Goal: Find specific page/section: Find specific page/section

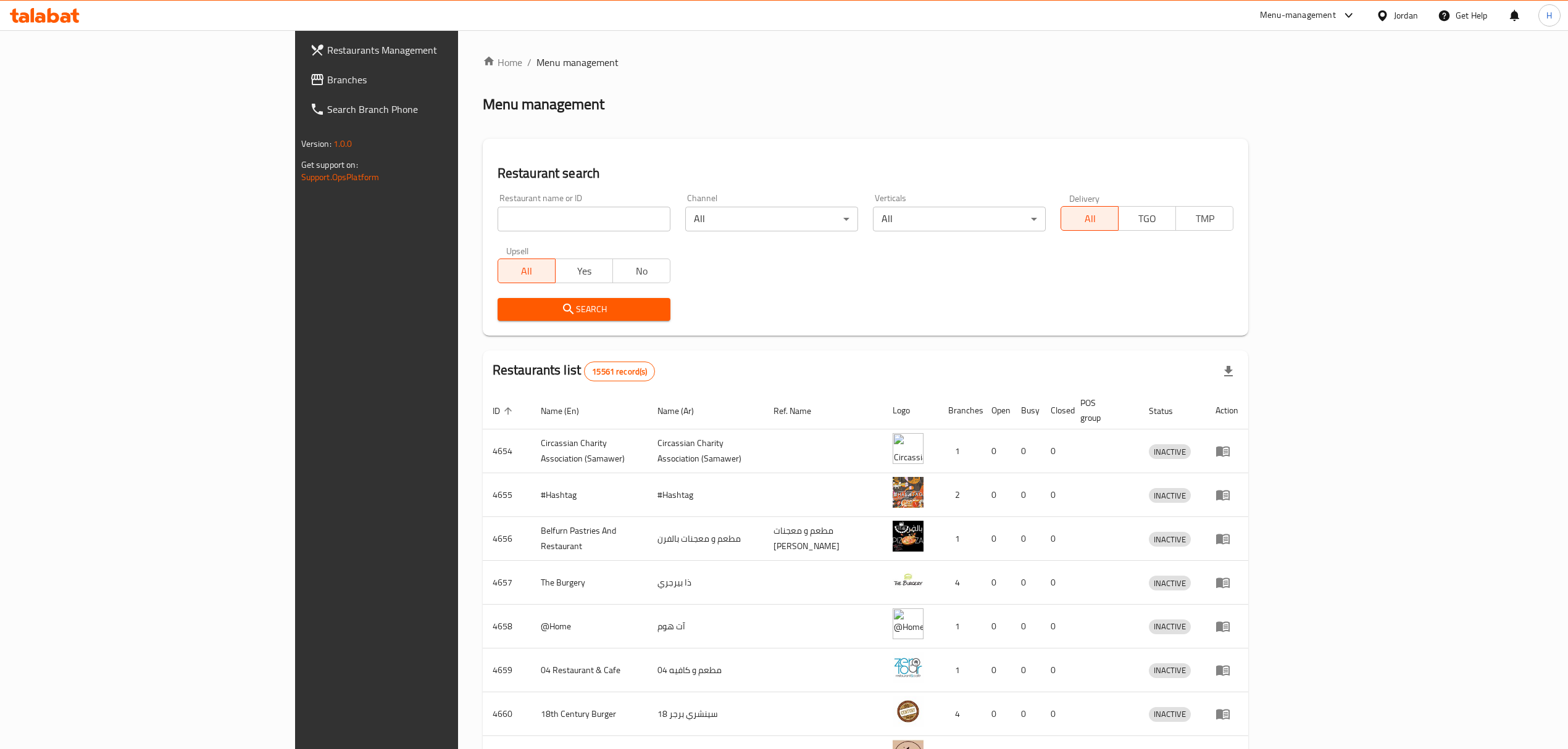
click at [54, 26] on div at bounding box center [45, 15] width 90 height 25
click at [54, 25] on div at bounding box center [45, 15] width 90 height 25
click at [1408, 18] on div "Jordan" at bounding box center [1405, 15] width 24 height 13
click at [1270, 100] on div "[GEOGRAPHIC_DATA]" at bounding box center [1325, 98] width 185 height 28
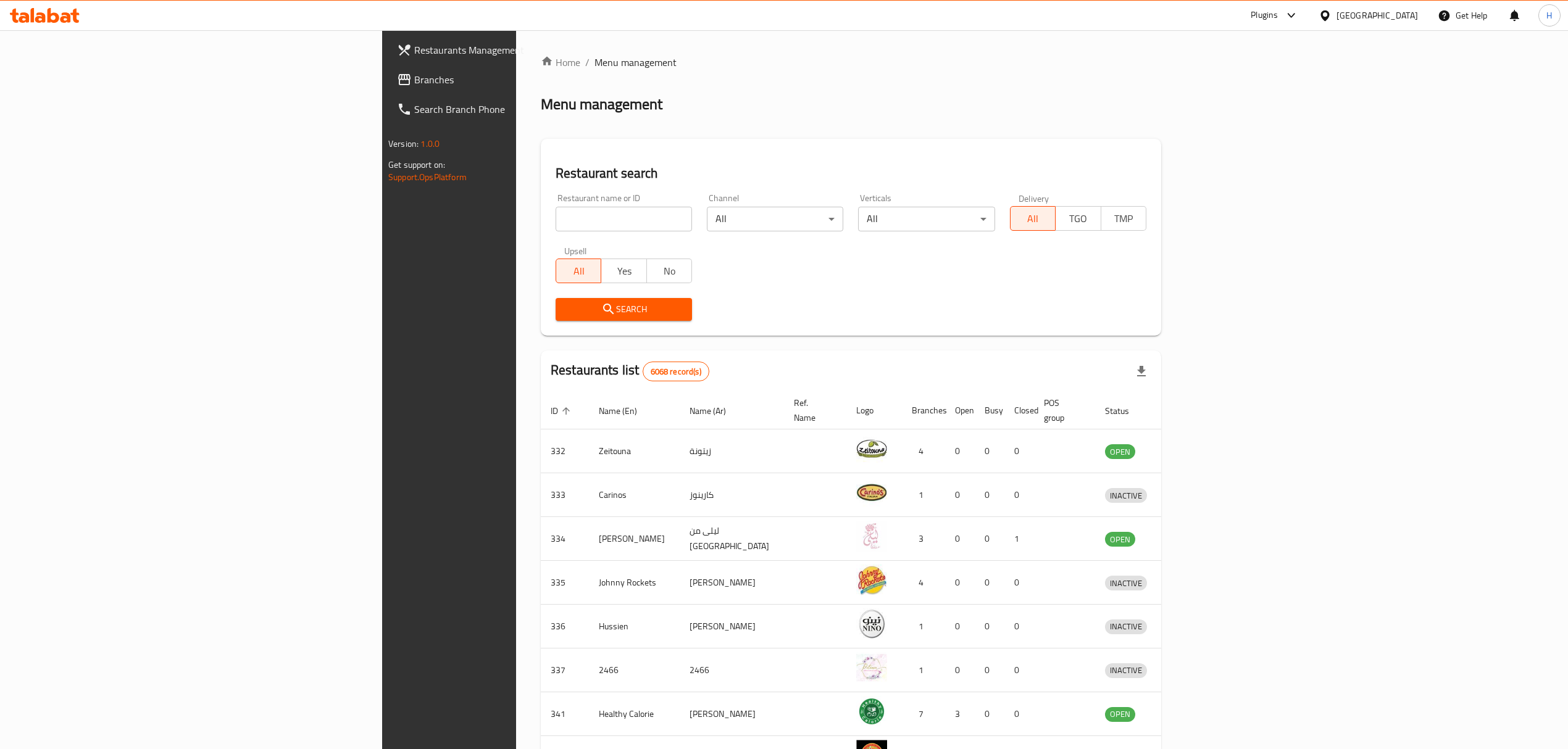
click at [46, 15] on icon at bounding box center [44, 15] width 69 height 15
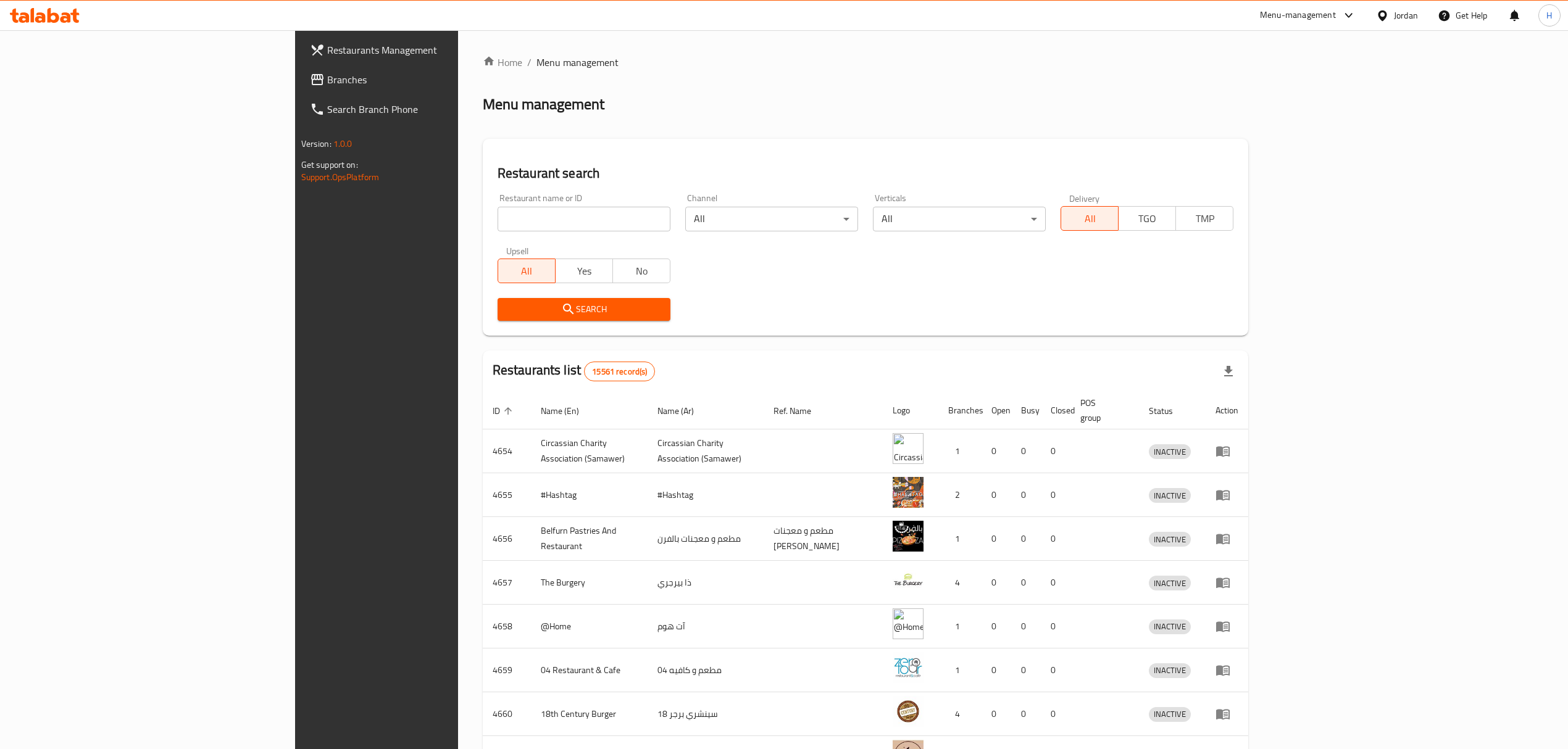
click at [1403, 13] on div "Jordan" at bounding box center [1405, 15] width 24 height 13
click at [1273, 102] on div "[GEOGRAPHIC_DATA]" at bounding box center [1325, 98] width 185 height 28
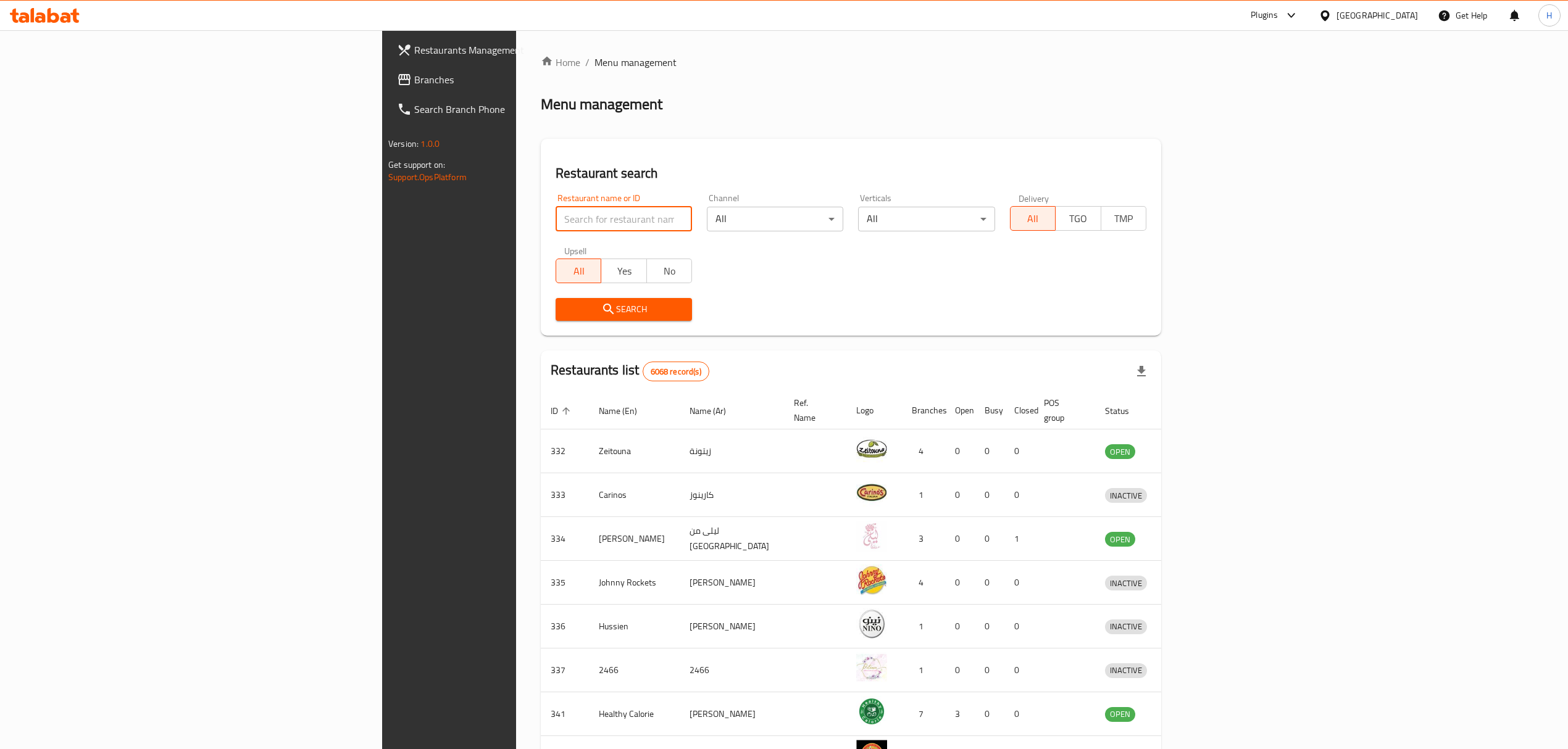
click at [555, 228] on input "search" at bounding box center [623, 219] width 137 height 25
paste input "22db42da-25ac-4519-8d42-0ef9dee6805f"
type input "22db42da-25ac-4519-8d42-0ef9dee6805f"
click at [555, 228] on input "22db42da-25ac-4519-8d42-0ef9dee6805f" at bounding box center [623, 219] width 137 height 25
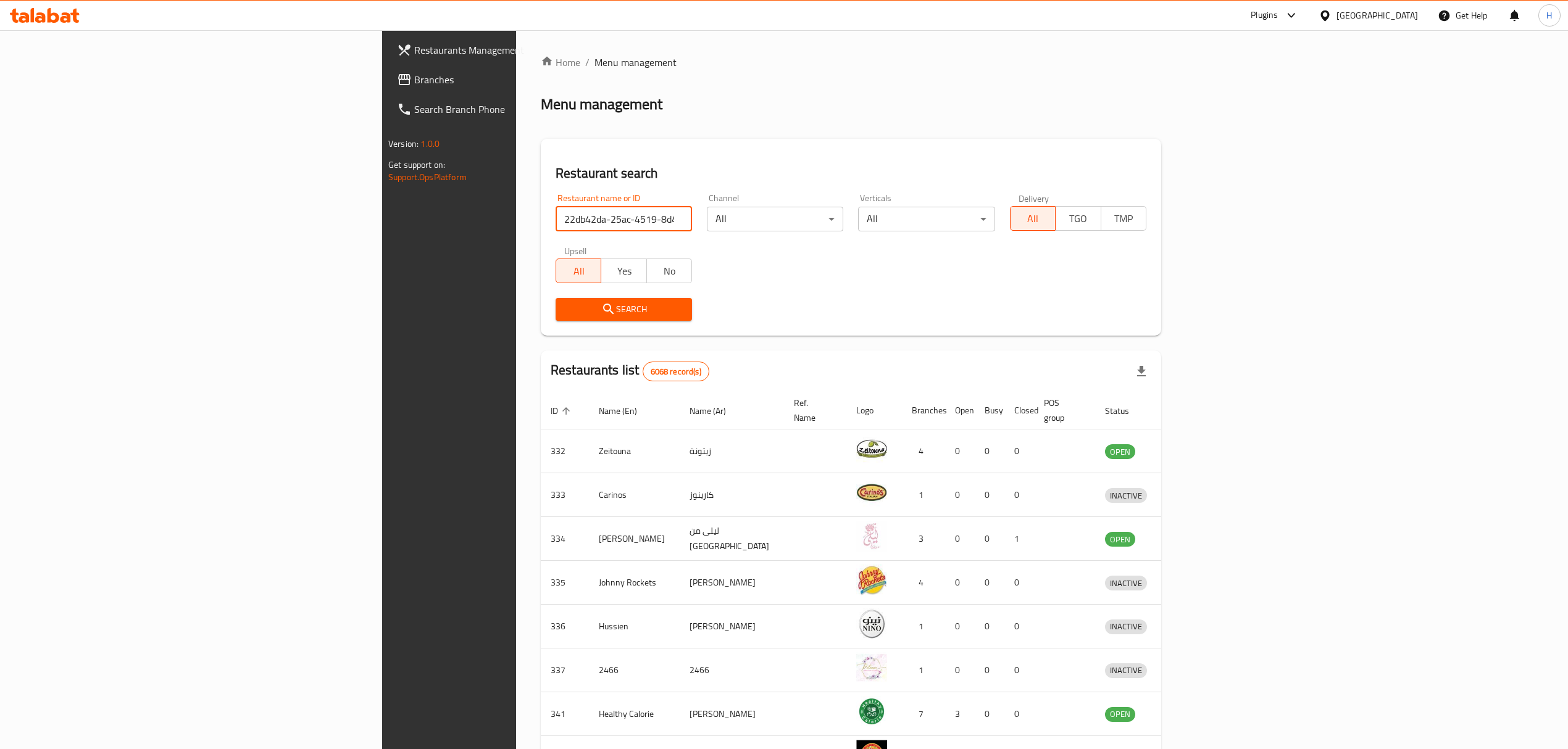
click at [555, 228] on input "22db42da-25ac-4519-8d42-0ef9dee6805f" at bounding box center [623, 219] width 137 height 25
click button "Search" at bounding box center [623, 309] width 137 height 23
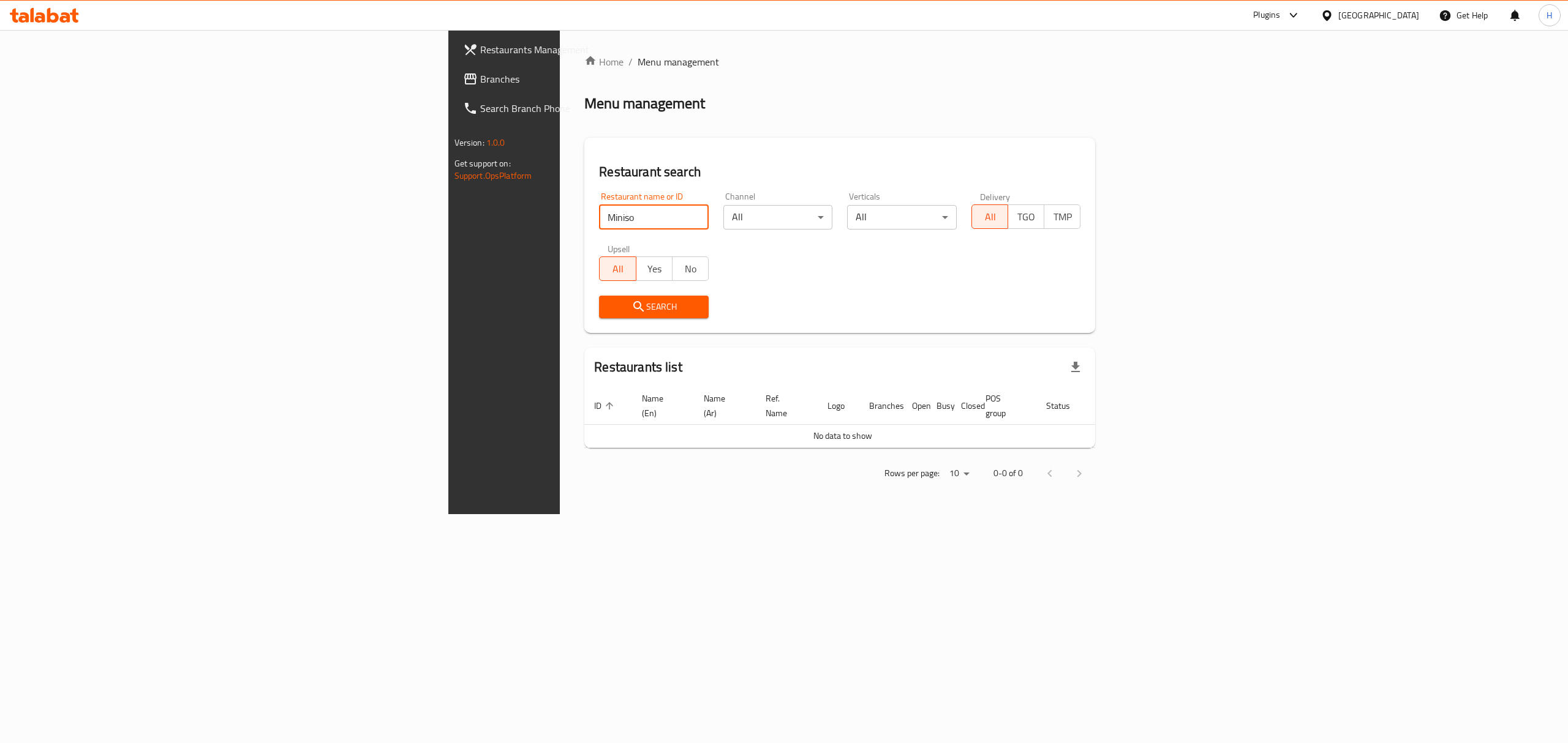
type input "Miniso"
click button "Search" at bounding box center [654, 307] width 110 height 23
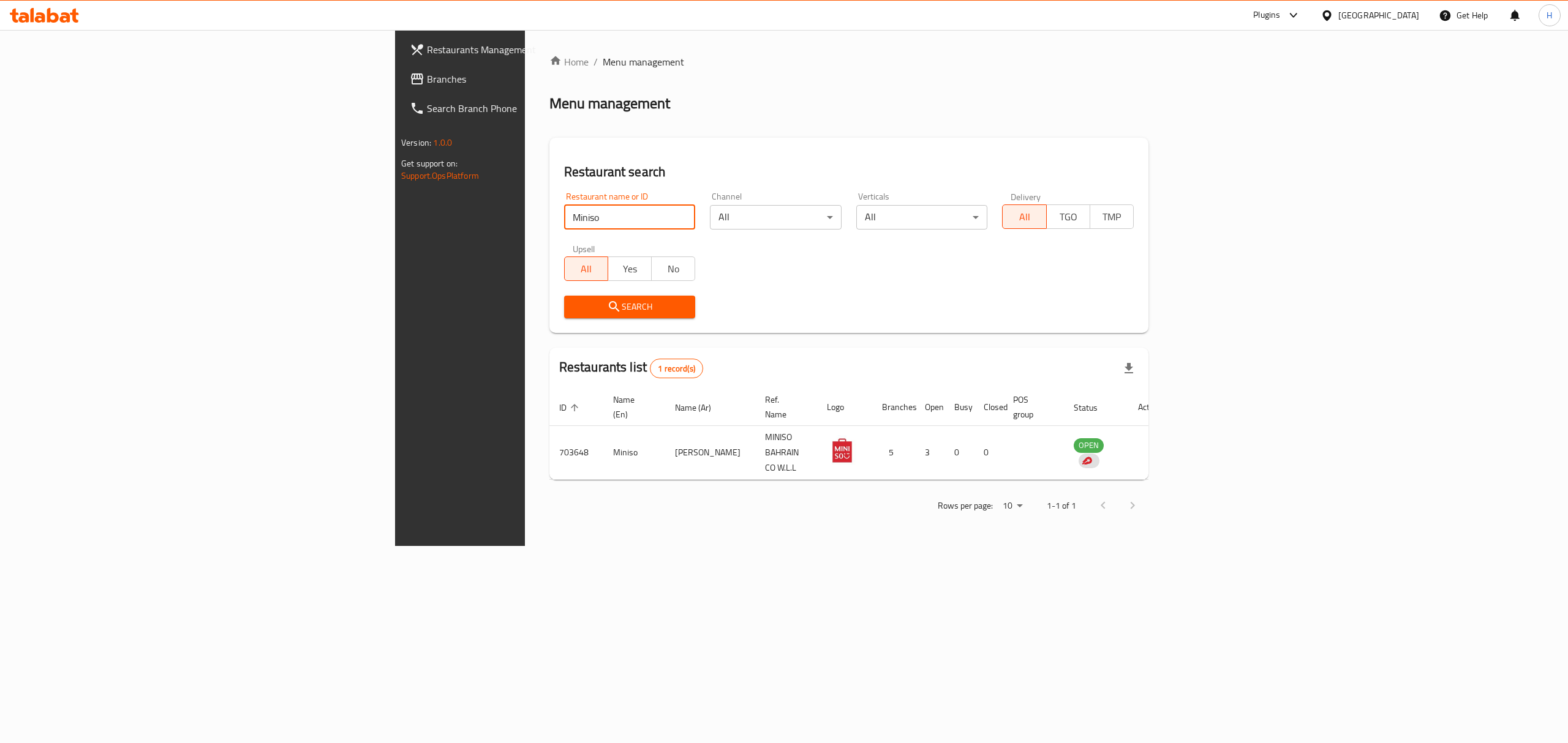
click at [74, 20] on icon at bounding box center [74, 15] width 8 height 14
